Goal: Navigation & Orientation: Understand site structure

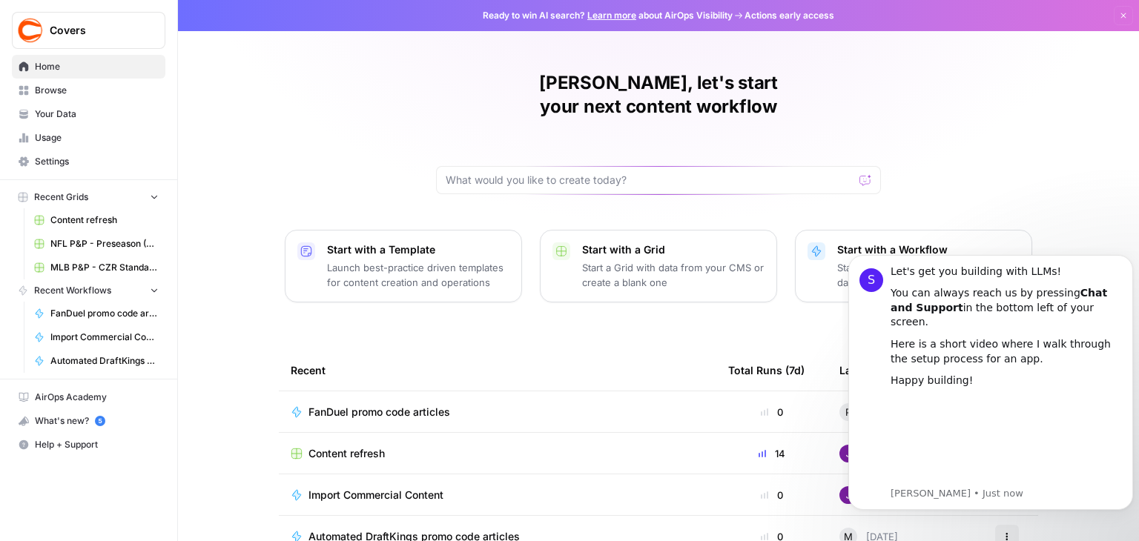
click at [374, 142] on div "[PERSON_NAME], let's start your next content workflow Start with a Template Lau…" at bounding box center [658, 353] width 961 height 706
click at [1061, 183] on div "[PERSON_NAME], let's start your next content workflow Start with a Template Lau…" at bounding box center [658, 353] width 961 height 706
drag, startPoint x: 290, startPoint y: 2, endPoint x: 208, endPoint y: 130, distance: 152.4
click at [208, 130] on div "[PERSON_NAME], let's start your next content workflow Start with a Template Lau…" at bounding box center [658, 353] width 961 height 706
click at [1114, 20] on button "Dismiss" at bounding box center [1123, 15] width 19 height 19
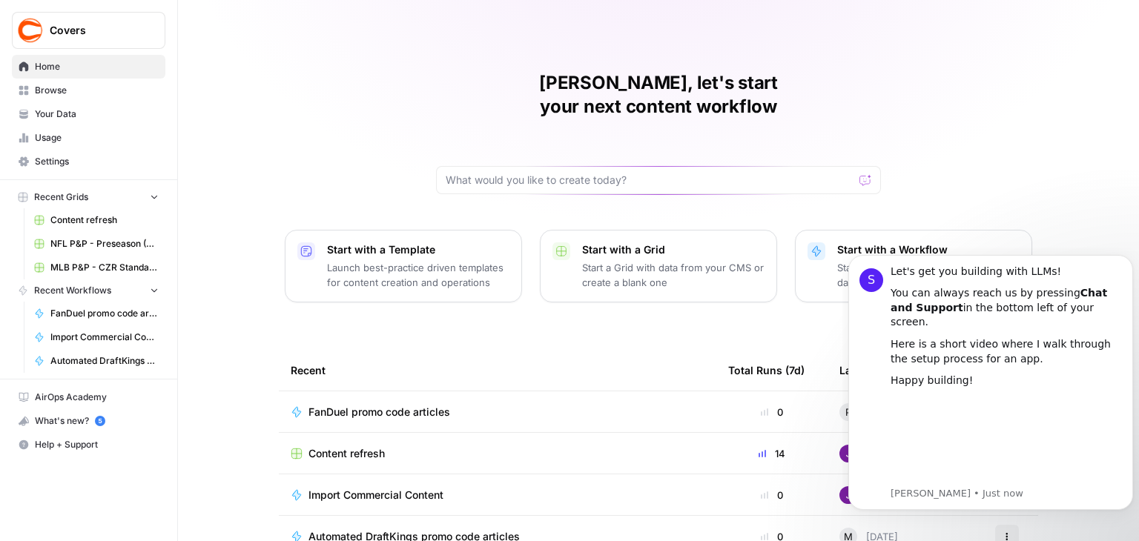
click at [1086, 196] on div "[PERSON_NAME], let's start your next content workflow Start with a Template Lau…" at bounding box center [658, 353] width 961 height 706
click at [1097, 329] on div "You can always reach us by pressing Chat and Support in the bottom left of your…" at bounding box center [1005, 308] width 231 height 44
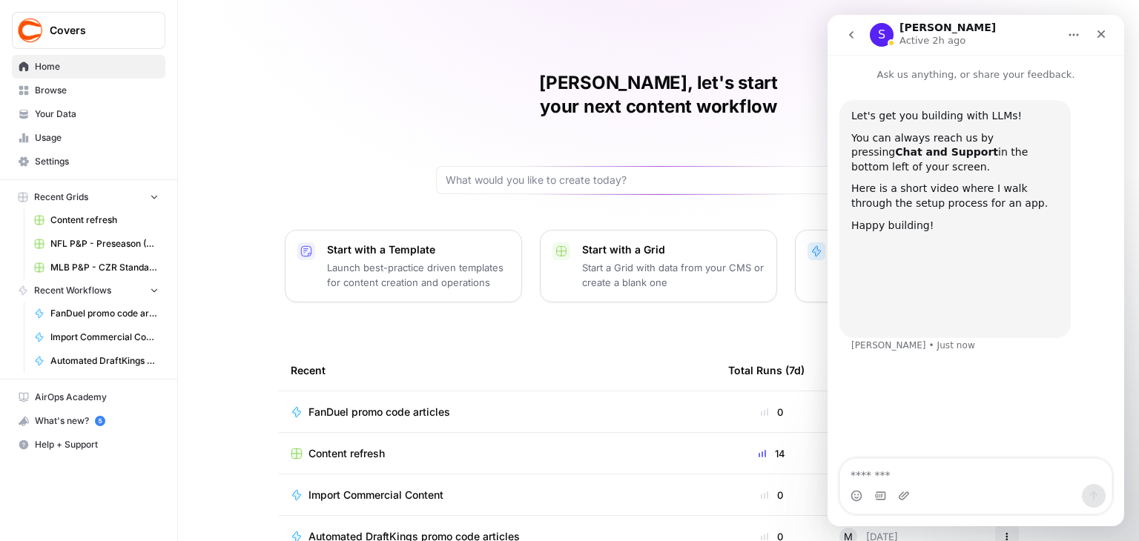
click at [293, 188] on div "[PERSON_NAME], let's start your next content workflow Start with a Template Lau…" at bounding box center [658, 353] width 961 height 706
click at [80, 113] on span "Your Data" at bounding box center [97, 114] width 124 height 13
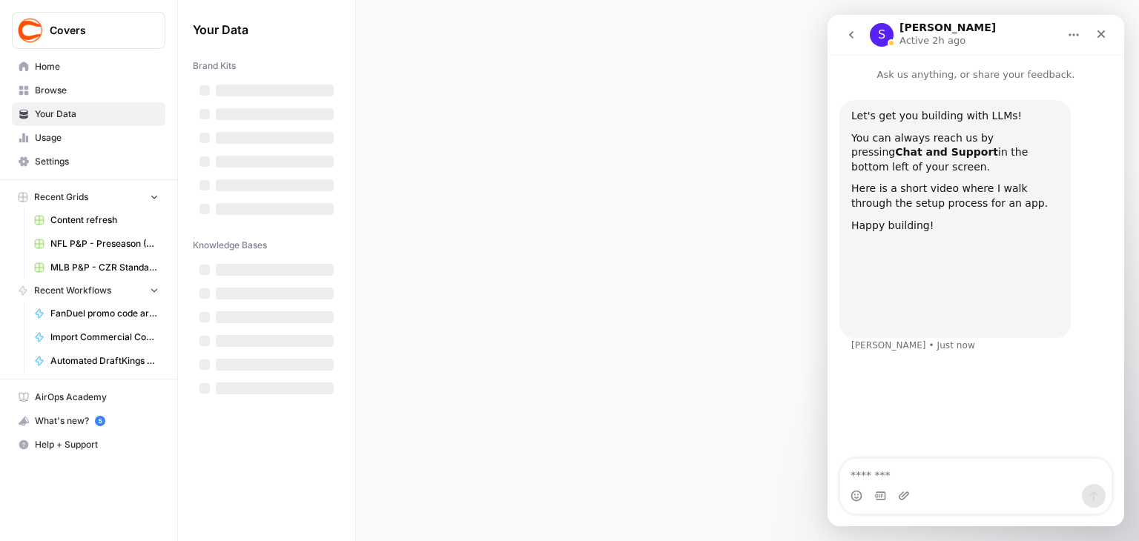
click at [62, 78] on div "Home Browse Your Data Usage Settings" at bounding box center [88, 114] width 153 height 119
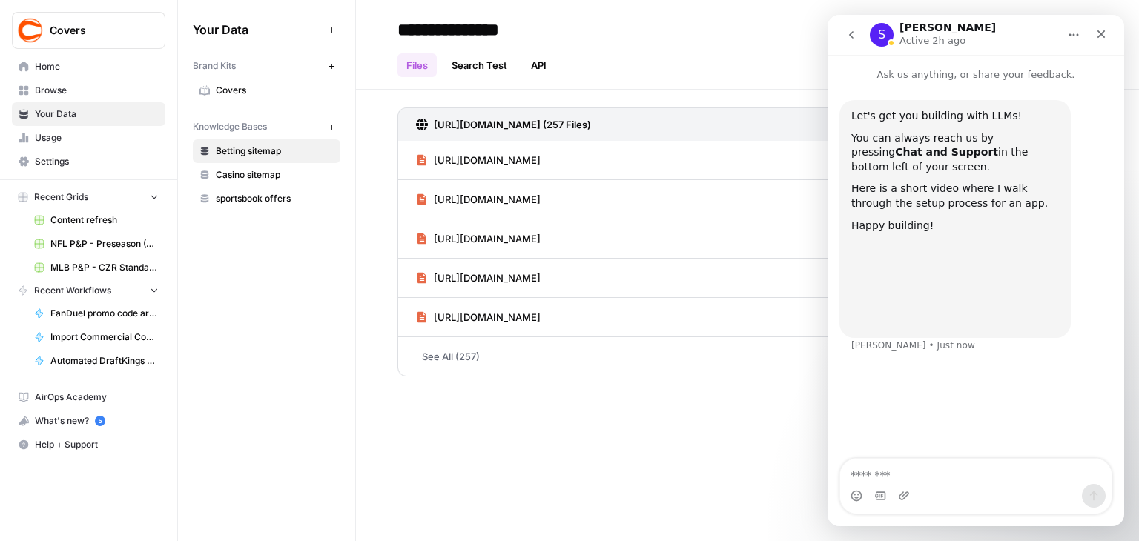
click at [64, 96] on span "Browse" at bounding box center [97, 90] width 124 height 13
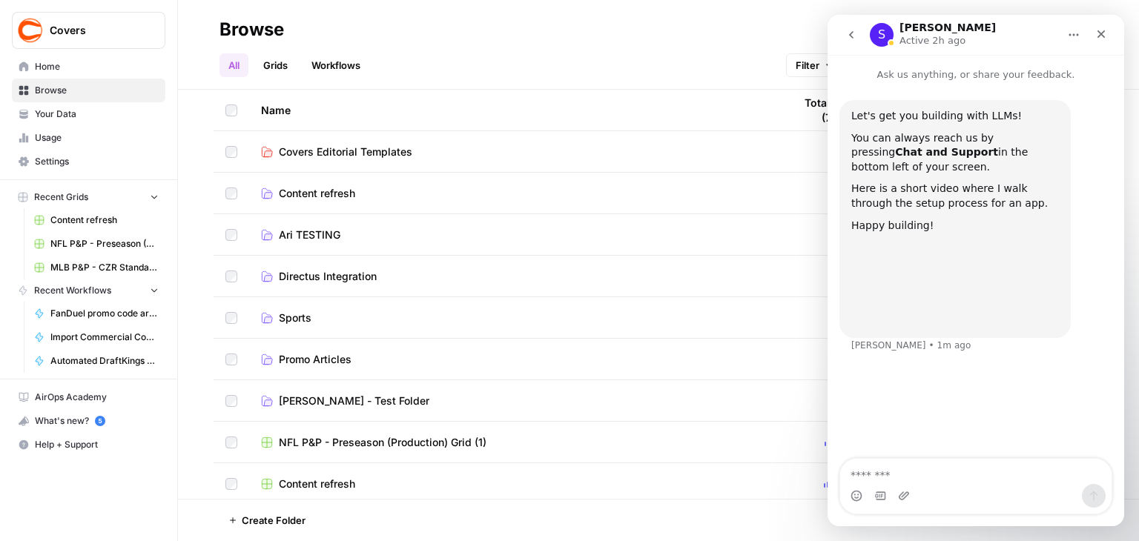
drag, startPoint x: 211, startPoint y: 0, endPoint x: 201, endPoint y: 120, distance: 120.6
click at [201, 120] on div "Name Total Runs (7d) Last Edited Actions Covers Editorial Templates J [DATE] Ac…" at bounding box center [658, 294] width 961 height 409
click at [1106, 44] on div "Close" at bounding box center [1101, 34] width 27 height 27
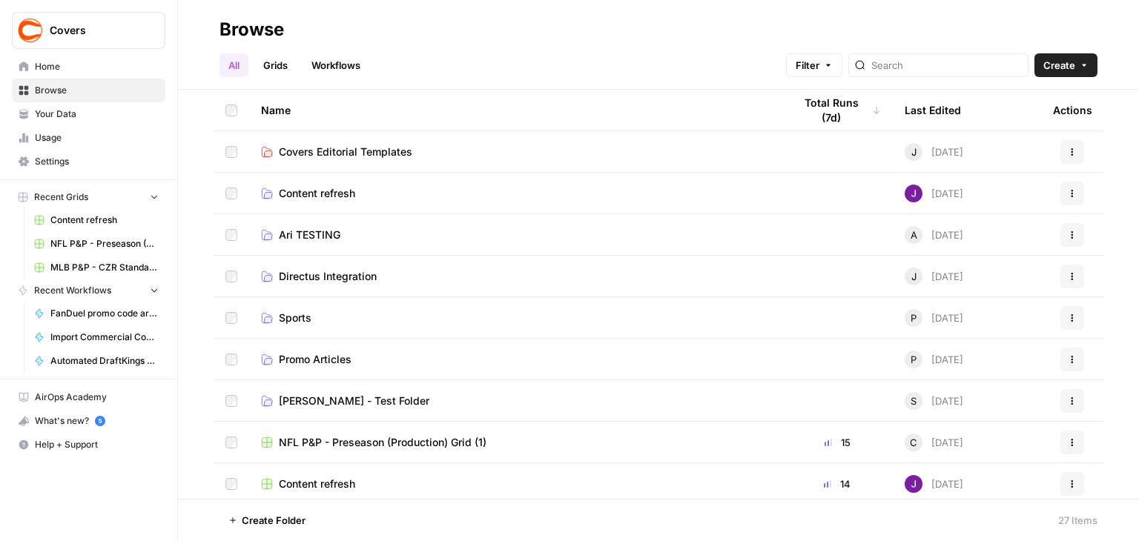
click at [76, 70] on span "Home" at bounding box center [97, 66] width 124 height 13
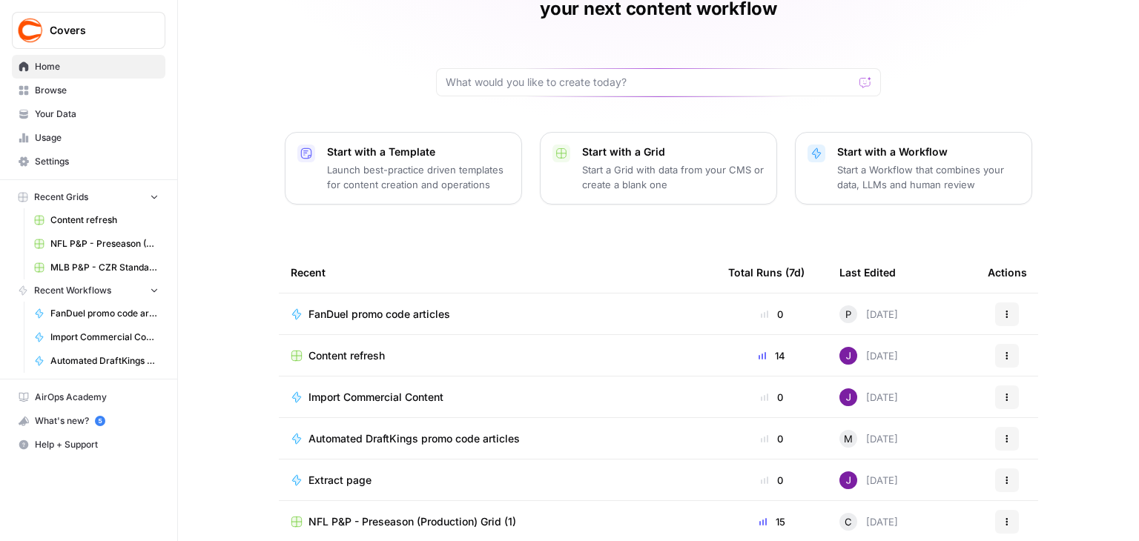
scroll to position [140, 0]
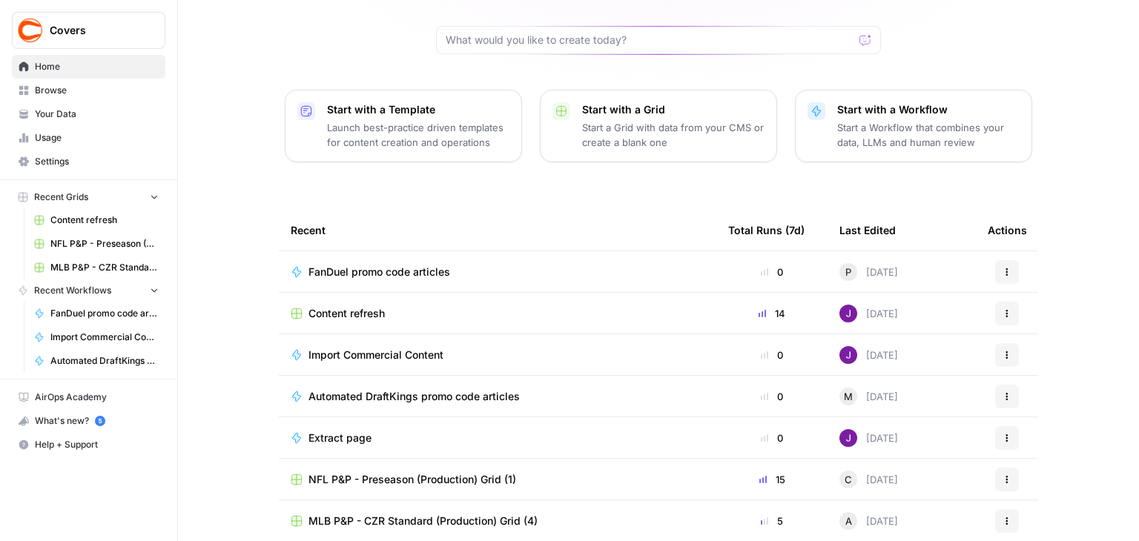
click at [211, 155] on div "[PERSON_NAME], let's start your next content workflow Start with a Template Lau…" at bounding box center [658, 213] width 961 height 706
click at [76, 93] on span "Browse" at bounding box center [97, 90] width 124 height 13
